Goal: Task Accomplishment & Management: Manage account settings

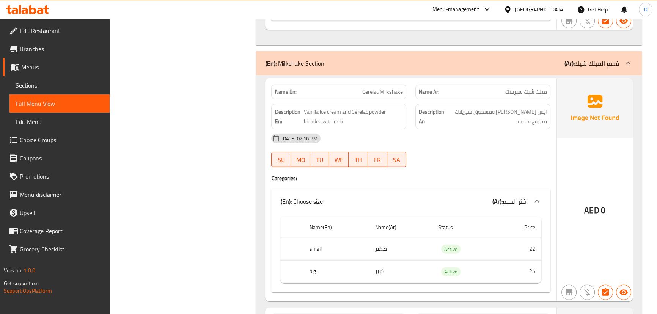
scroll to position [5929, 0]
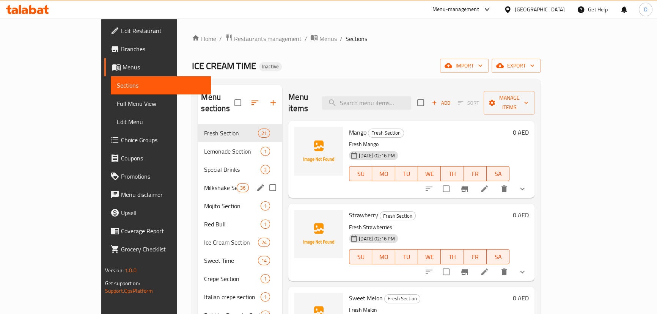
click at [198, 181] on div "Milkshake Section 36" at bounding box center [240, 188] width 84 height 18
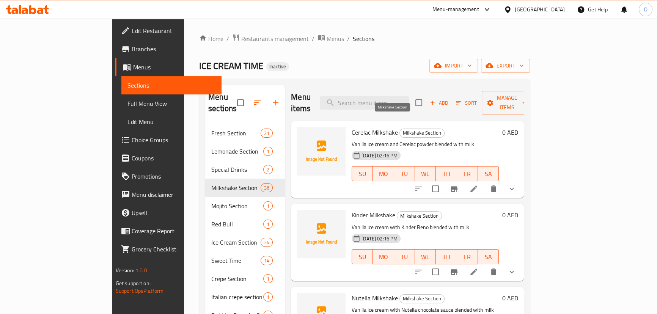
click at [400, 129] on span "Milkshake Section" at bounding box center [422, 133] width 44 height 9
copy span "Milkshake Section"
